Goal: Task Accomplishment & Management: Manage account settings

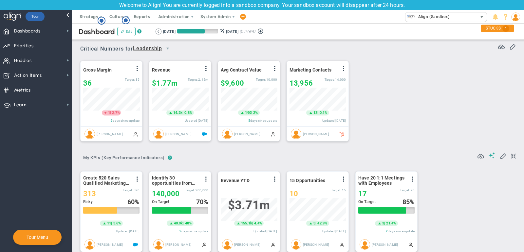
click at [428, 16] on span "Align (Sandbox)" at bounding box center [432, 16] width 35 height 9
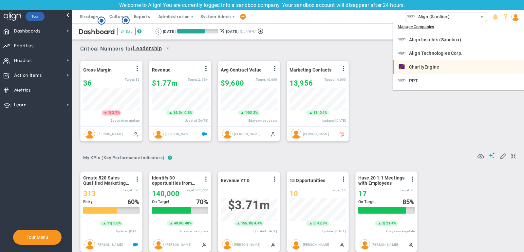
scroll to position [26, 0]
click at [449, 67] on span "Scoreboard (Sandbox)" at bounding box center [432, 68] width 47 height 5
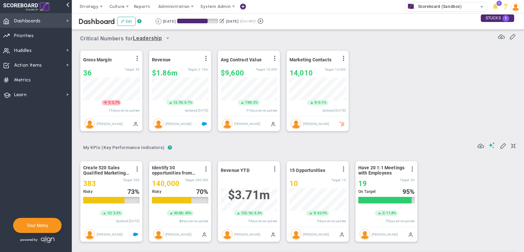
click at [29, 22] on span "Dashboards" at bounding box center [27, 21] width 27 height 14
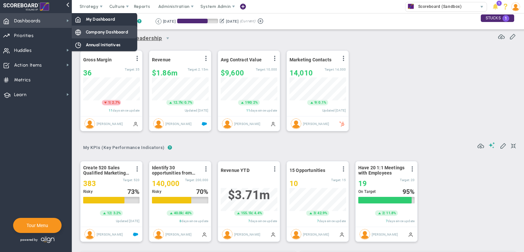
click at [94, 30] on span "Company Dashboard" at bounding box center [107, 32] width 42 height 6
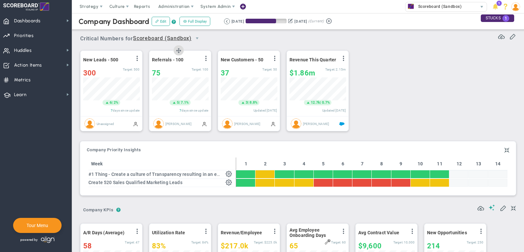
scroll to position [23, 56]
click at [242, 71] on div "37" at bounding box center [242, 73] width 42 height 8
type input "30"
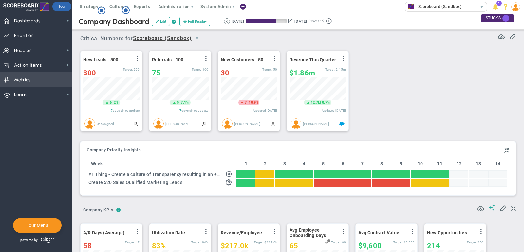
click at [54, 75] on span "Metrics Metrics" at bounding box center [36, 79] width 72 height 15
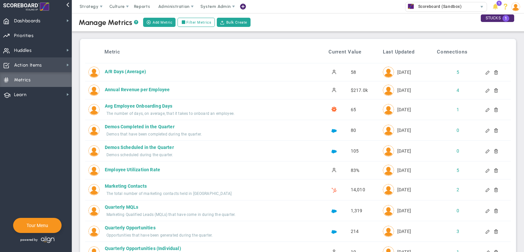
click at [47, 58] on span "Action Items Action Items" at bounding box center [36, 64] width 72 height 15
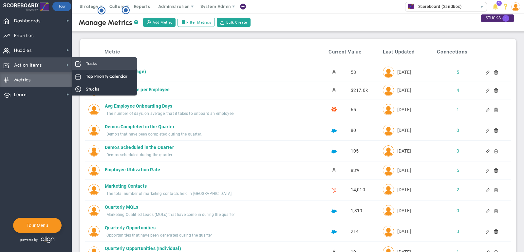
click at [93, 66] on span "Tasks" at bounding box center [91, 63] width 11 height 6
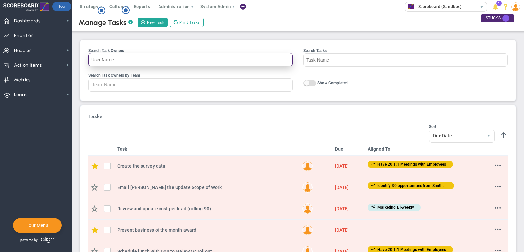
click at [145, 64] on input "Search Task Owners" at bounding box center [190, 59] width 205 height 13
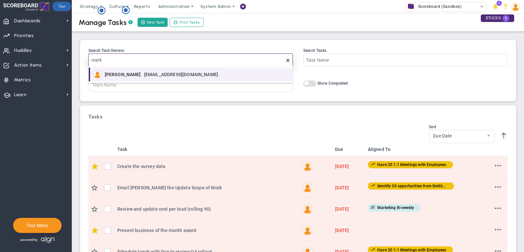
click at [144, 78] on div "[PERSON_NAME] [EMAIL_ADDRESS][DOMAIN_NAME]" at bounding box center [163, 74] width 117 height 8
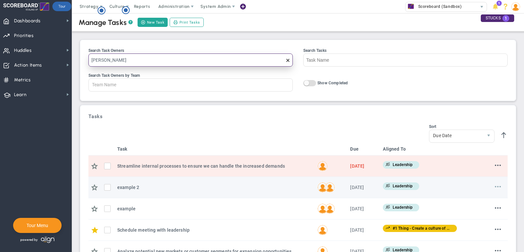
type input "[PERSON_NAME]"
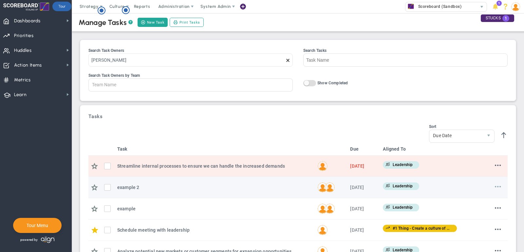
click at [498, 183] on span at bounding box center [498, 186] width 6 height 6
click at [492, 206] on li "Delete" at bounding box center [488, 208] width 26 height 8
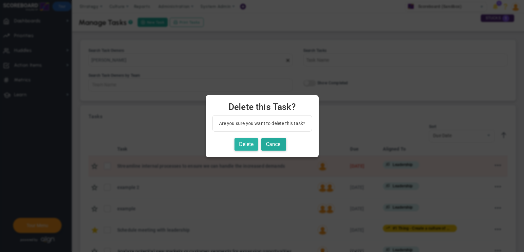
click at [254, 147] on button "Delete" at bounding box center [247, 144] width 24 height 13
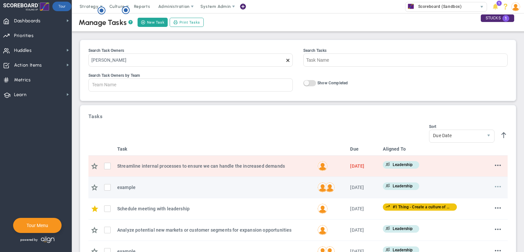
click at [498, 186] on span at bounding box center [498, 186] width 6 height 6
click at [486, 206] on span "Delete" at bounding box center [483, 207] width 12 height 5
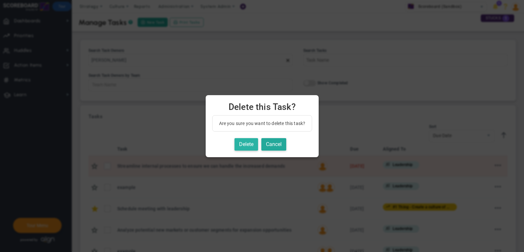
click at [251, 142] on button "Delete" at bounding box center [247, 144] width 24 height 13
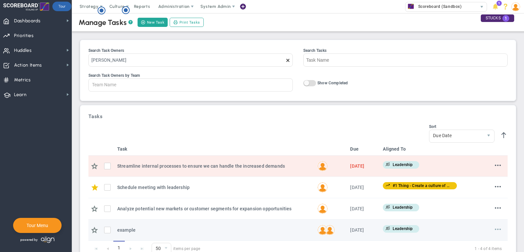
click at [500, 227] on span at bounding box center [498, 229] width 6 height 6
click at [489, 246] on span "Delete" at bounding box center [483, 248] width 12 height 5
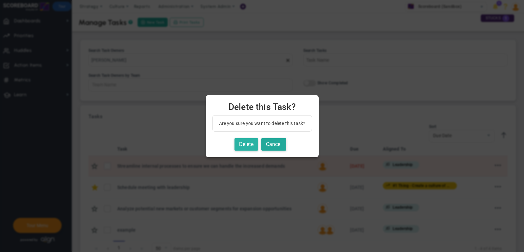
click at [241, 142] on button "Delete" at bounding box center [247, 144] width 24 height 13
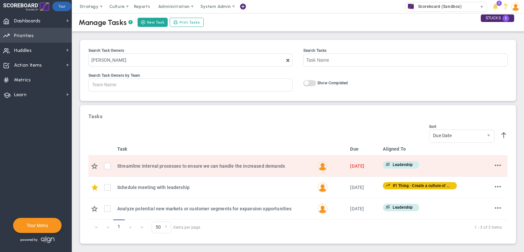
click at [46, 31] on span "Priorities Projects OKR Tree Priorities Projects OKRs" at bounding box center [36, 35] width 72 height 15
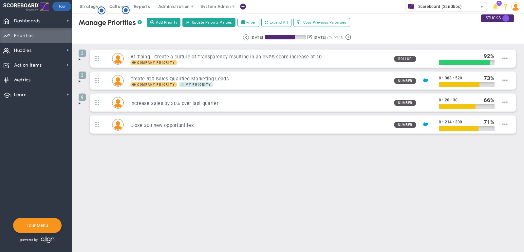
click at [79, 106] on li "9 Increase Sales by 30% over last quarter Number 0 • 20 • 30 66" at bounding box center [298, 104] width 439 height 22
click at [79, 80] on span at bounding box center [79, 81] width 5 height 5
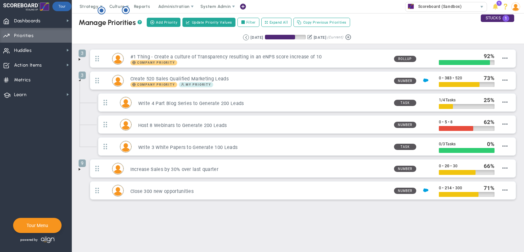
click at [80, 83] on li "3 Create 520 Sales Qualified Marketing Leads Company Priority My Priority" at bounding box center [298, 115] width 439 height 88
click at [81, 166] on span at bounding box center [79, 168] width 5 height 5
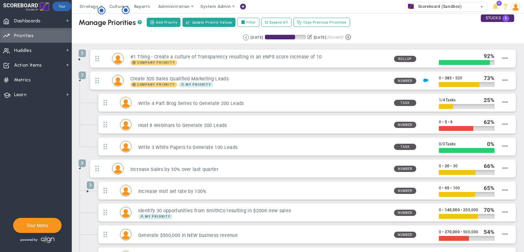
click at [81, 78] on span at bounding box center [79, 79] width 5 height 5
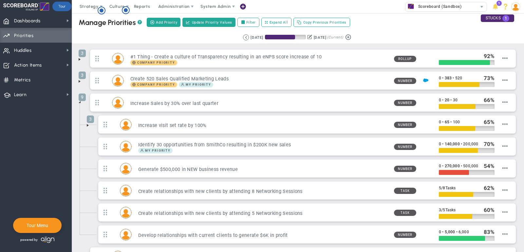
click at [80, 59] on span at bounding box center [79, 59] width 5 height 5
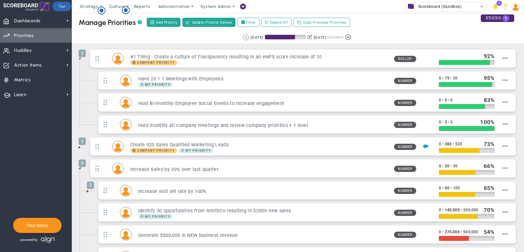
click at [81, 59] on span at bounding box center [79, 57] width 5 height 5
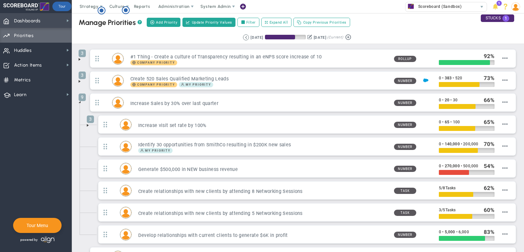
click at [41, 18] on span "Dashboards Dashboards" at bounding box center [36, 20] width 72 height 15
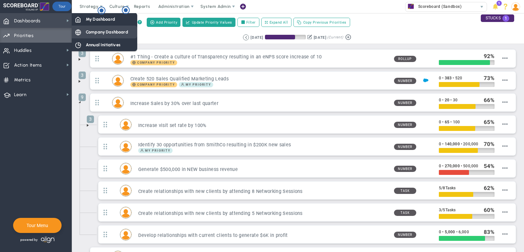
click at [94, 28] on div "Company Dashboard" at bounding box center [105, 32] width 66 height 13
